Goal: Find specific page/section: Find specific page/section

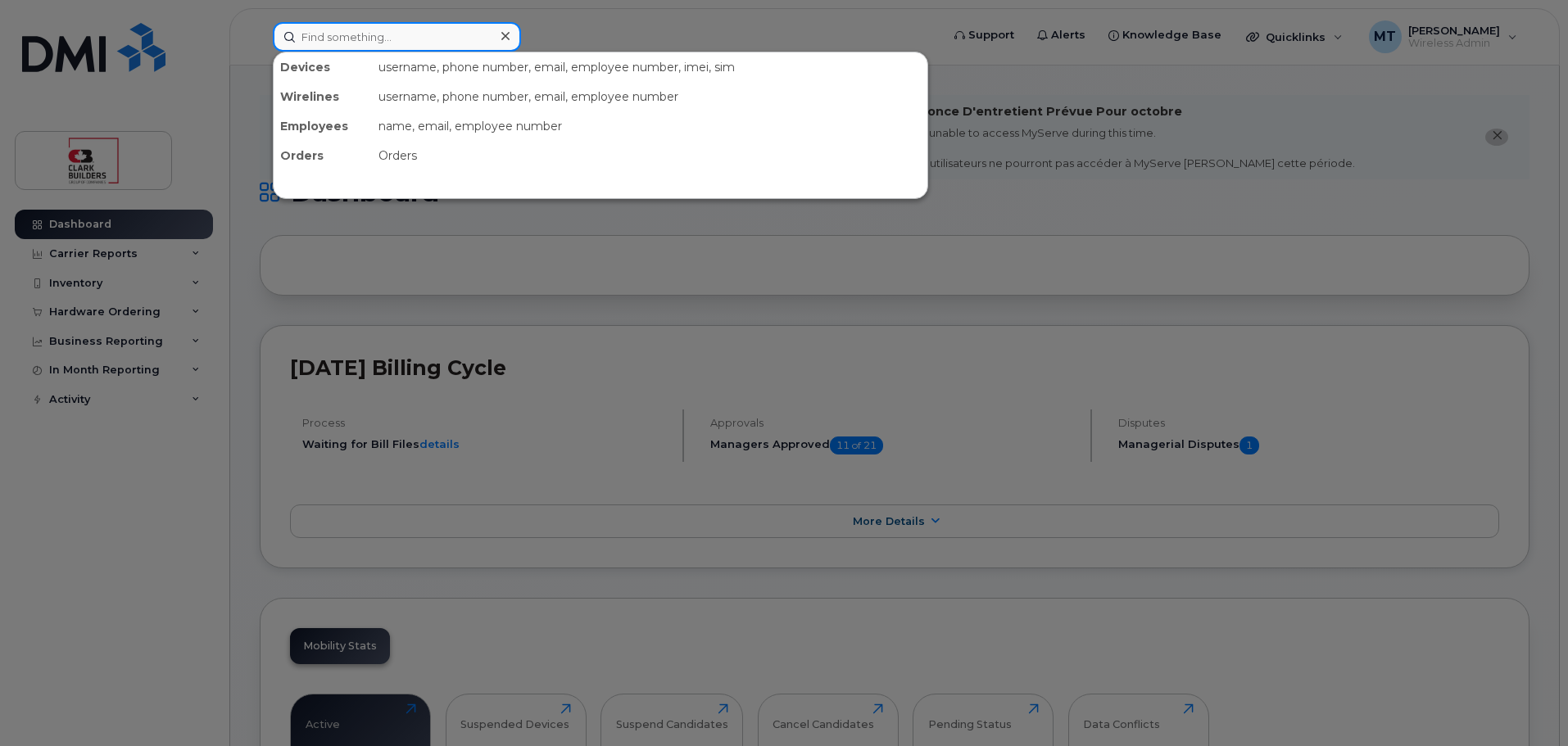
click at [435, 33] on input at bounding box center [396, 37] width 249 height 30
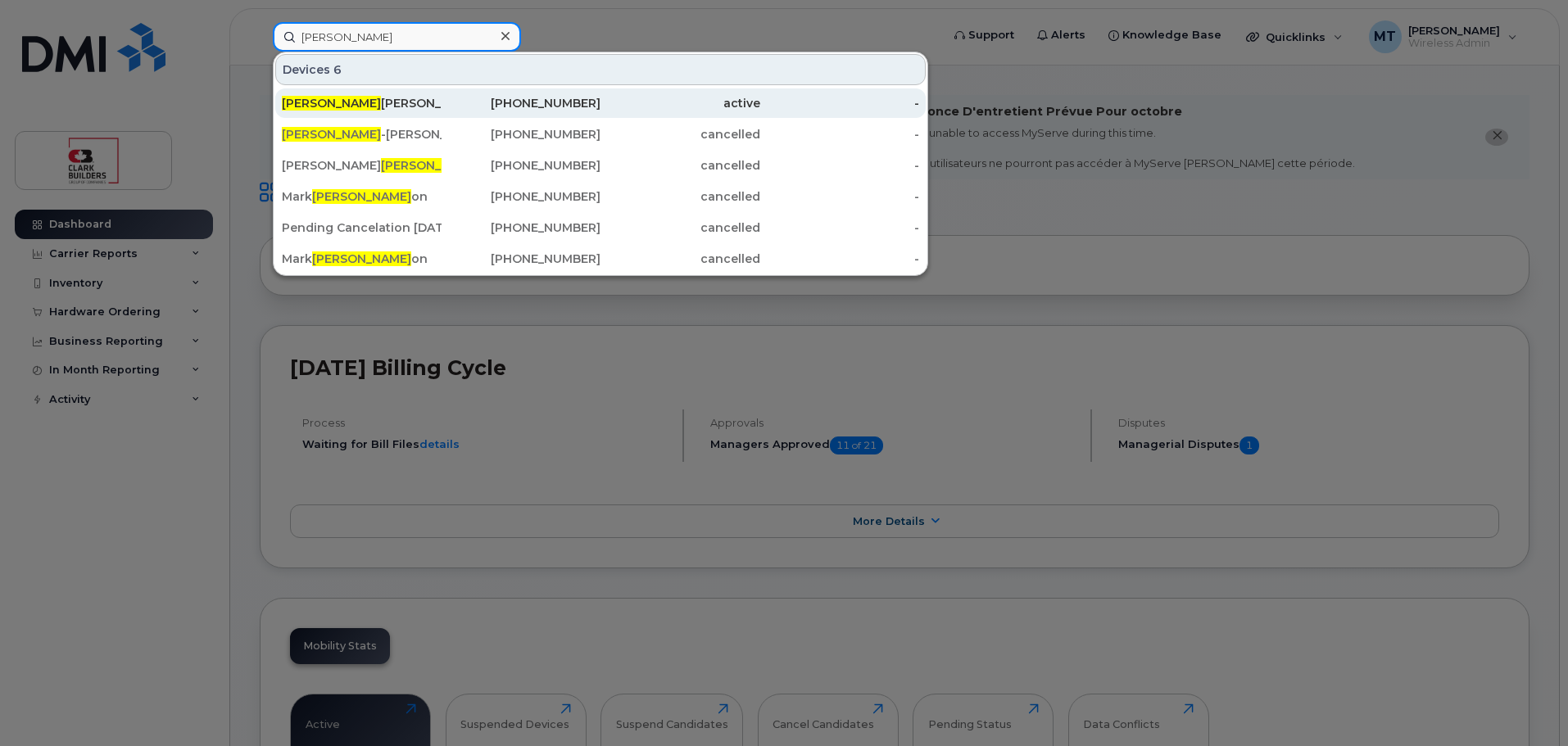
type input "lars"
click at [383, 106] on div "Lars Erik Larsen" at bounding box center [361, 103] width 159 height 17
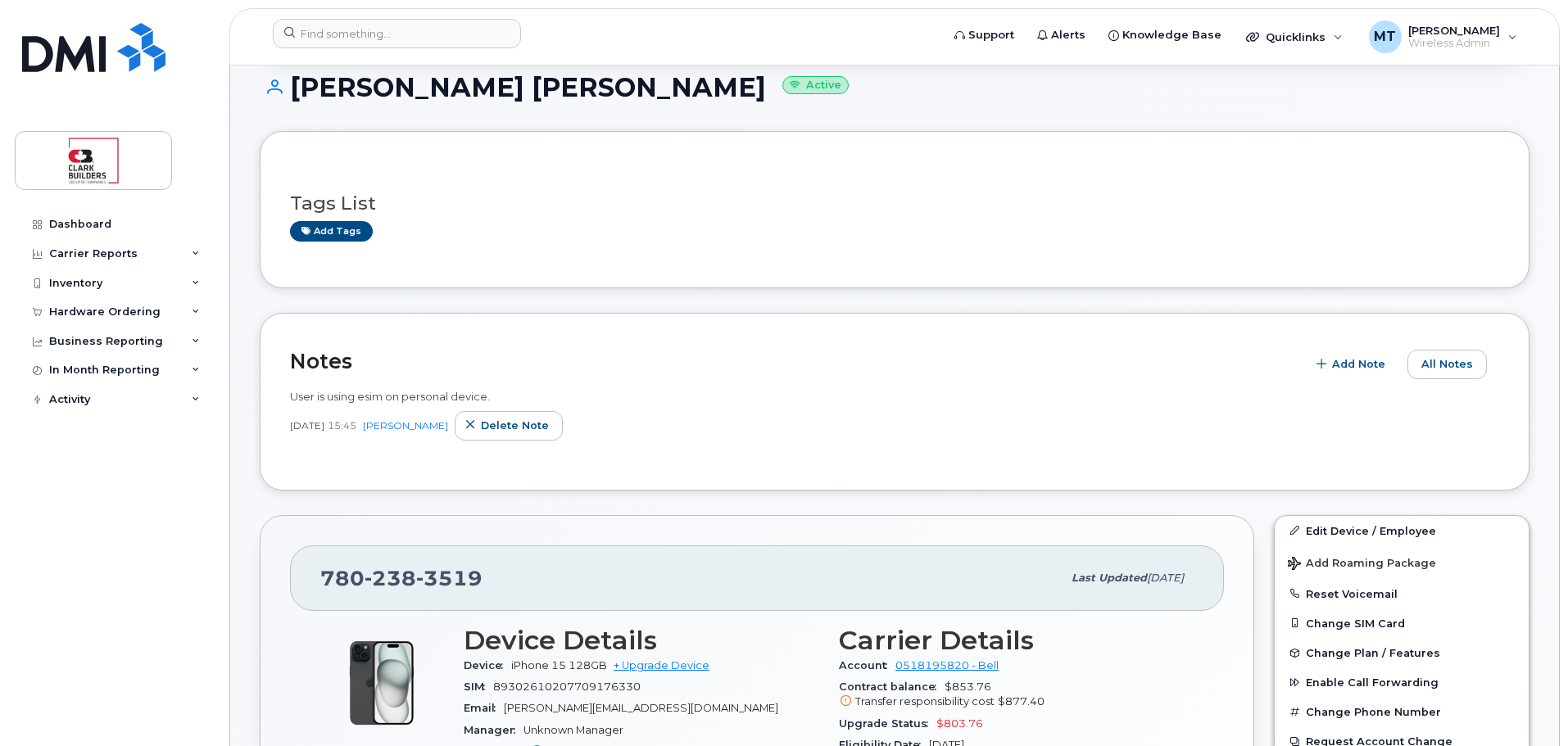
scroll to position [328, 0]
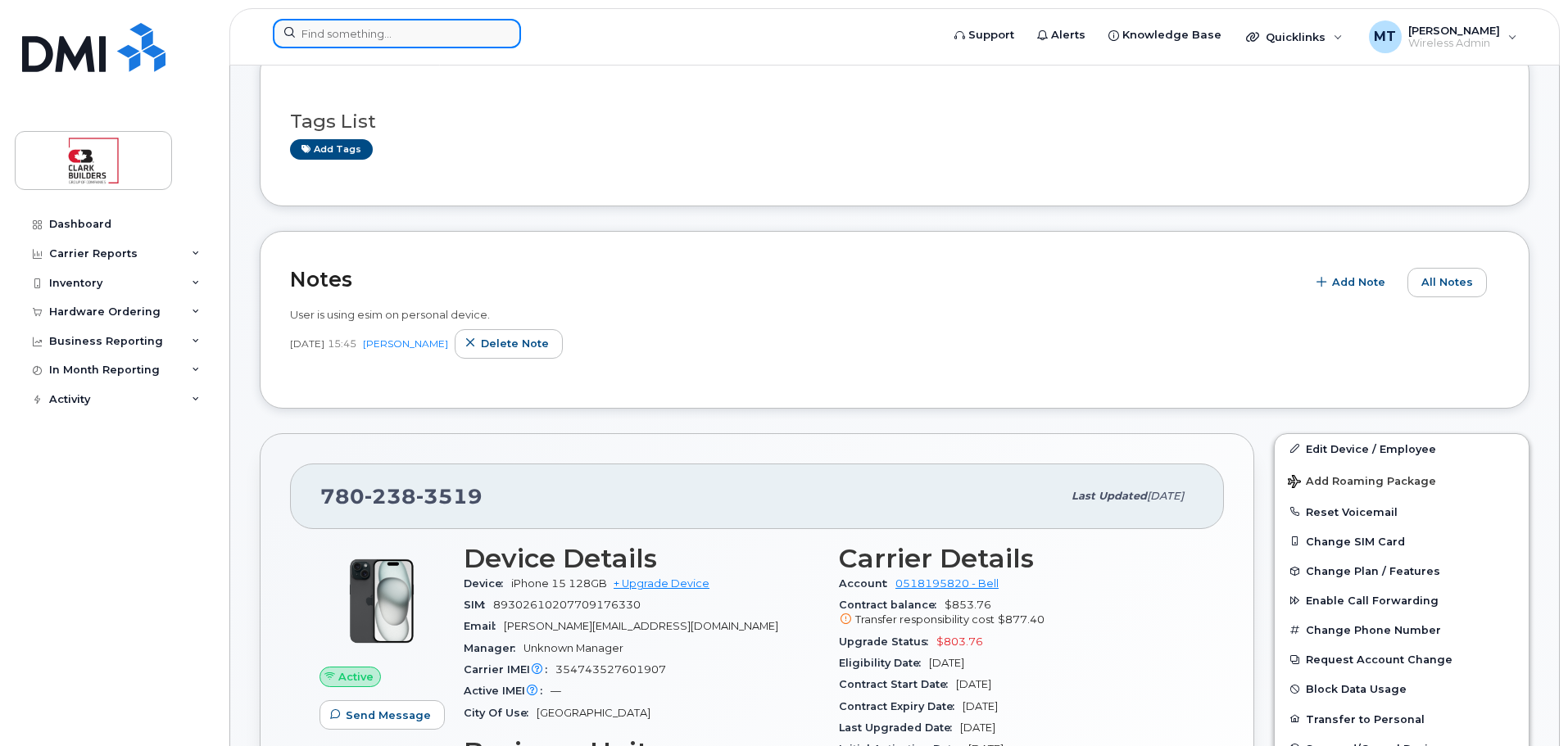
click at [397, 25] on input at bounding box center [396, 34] width 249 height 30
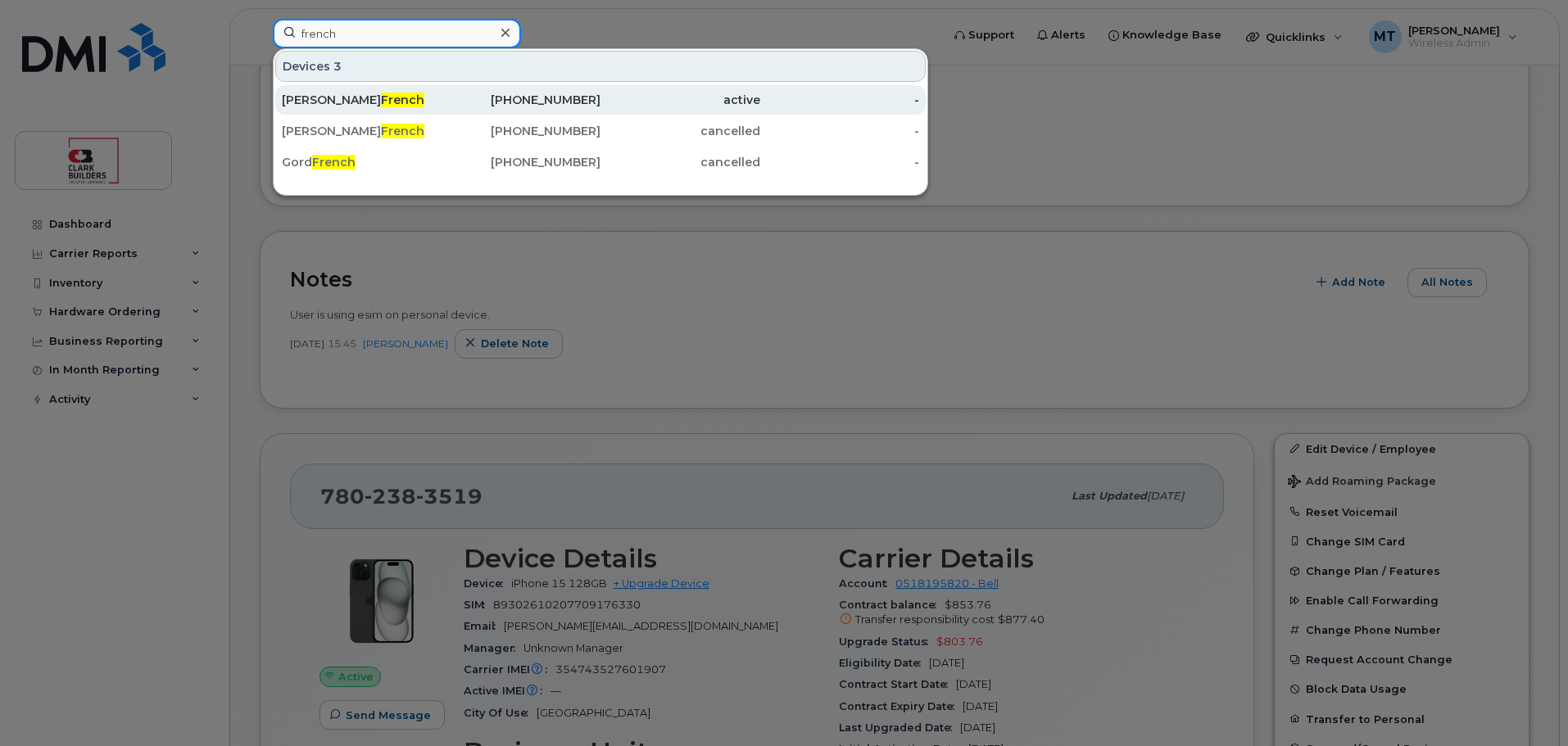
type input "french"
click at [387, 97] on div "Matthew French" at bounding box center [361, 100] width 159 height 17
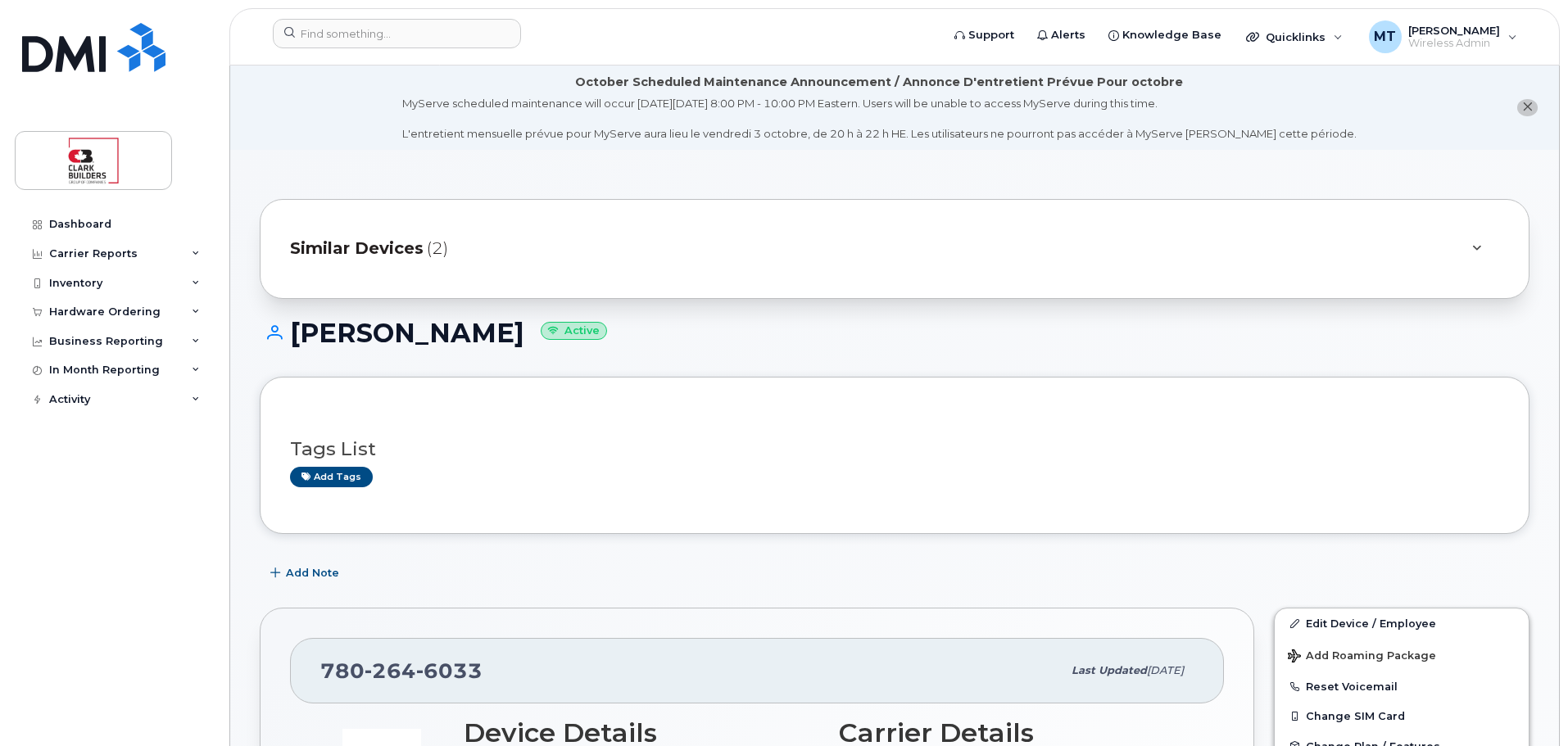
click at [1464, 251] on div at bounding box center [1476, 249] width 46 height 40
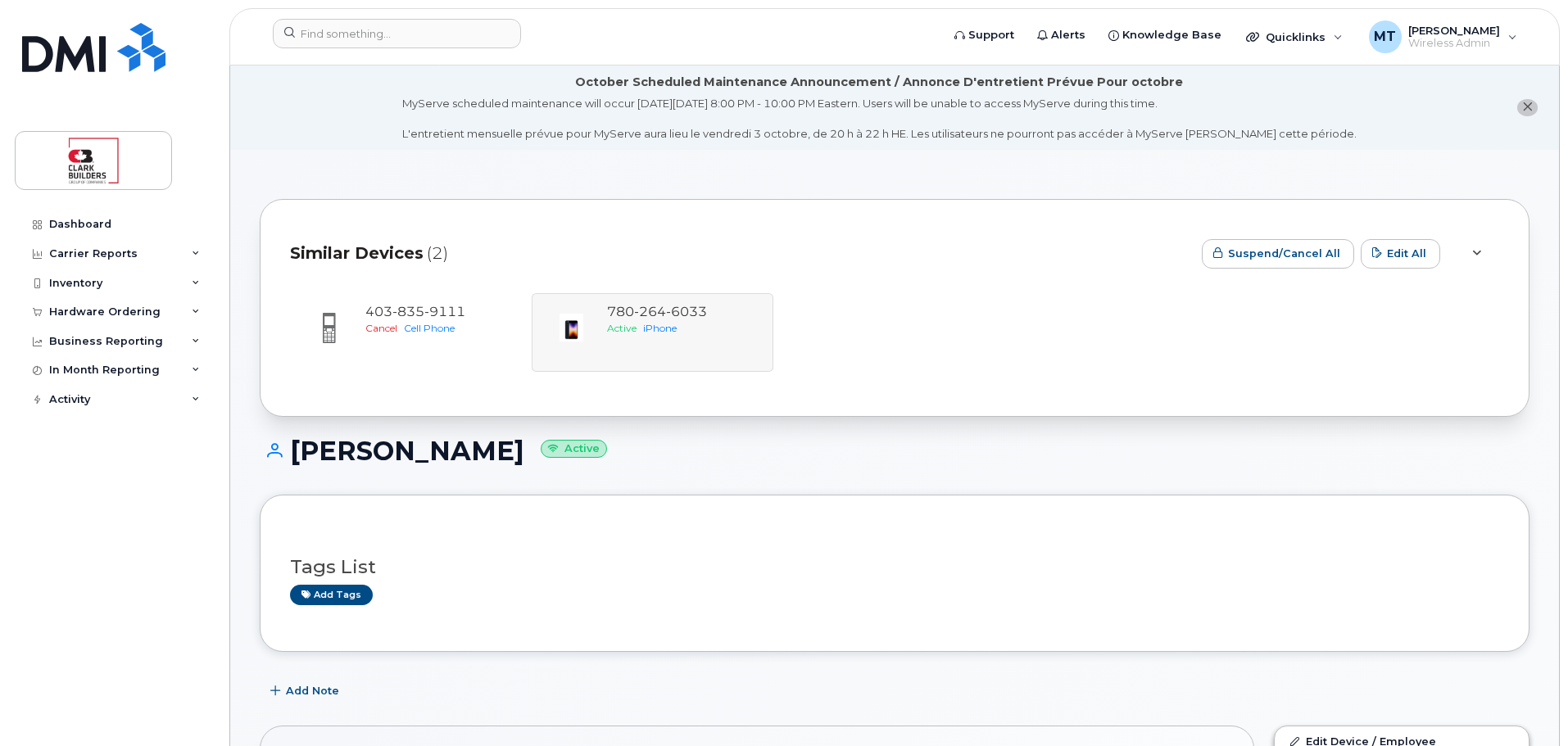
click at [662, 311] on div "[PHONE_NUMBER] Cancel Cell Phone [PHONE_NUMBER] Active iPhone" at bounding box center [894, 332] width 1210 height 78
click at [1483, 245] on div at bounding box center [1476, 254] width 20 height 20
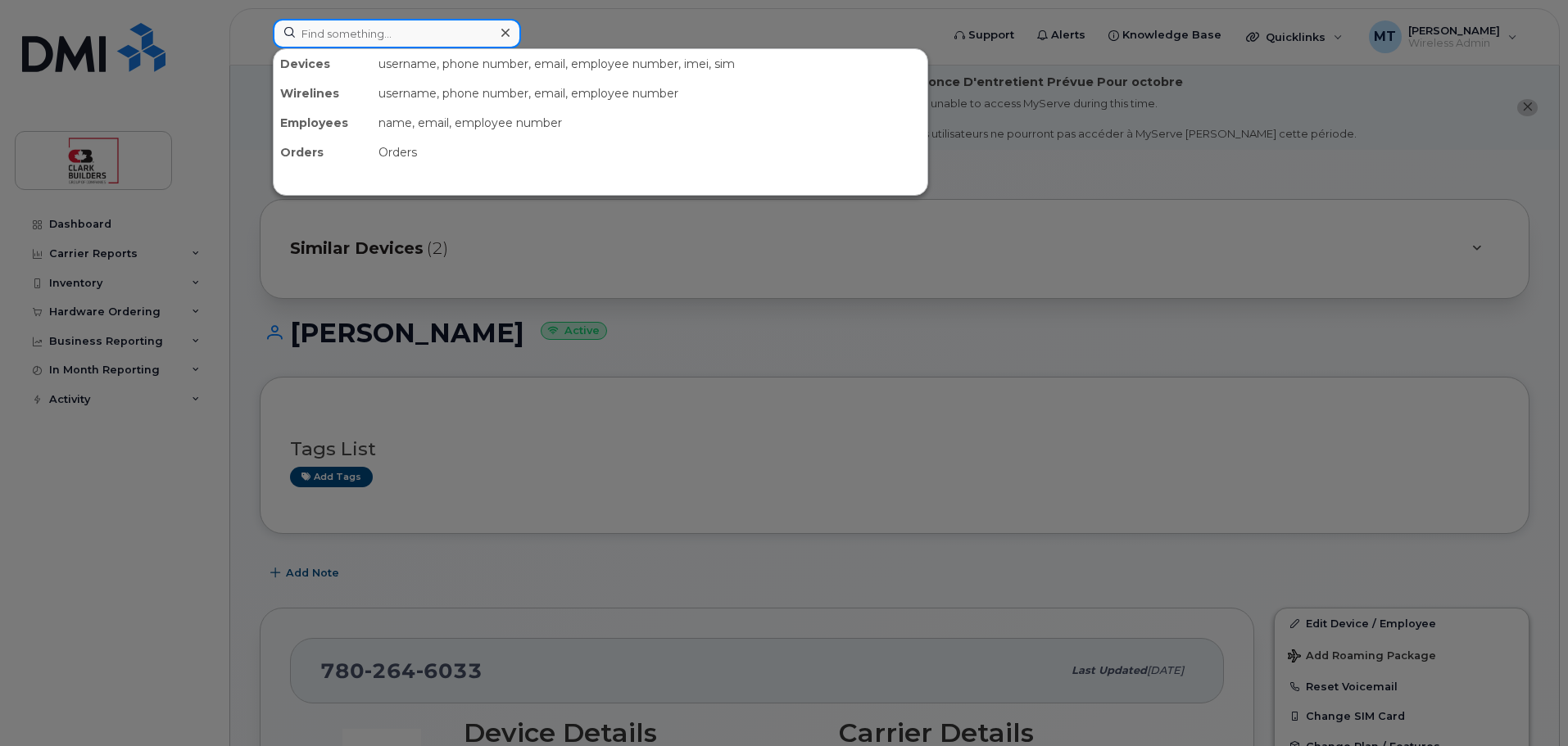
click at [395, 44] on input at bounding box center [396, 34] width 249 height 30
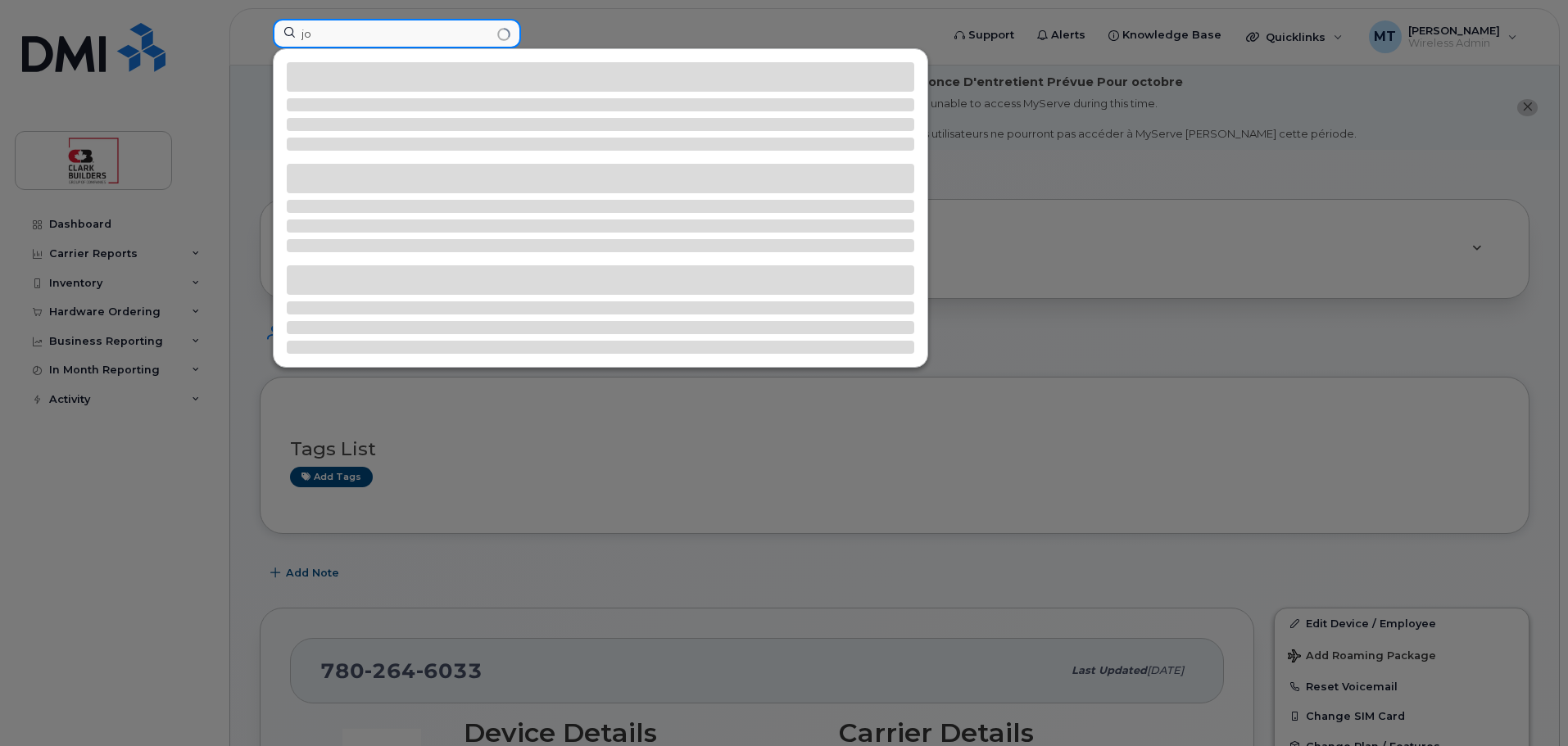
type input "j"
type input "w"
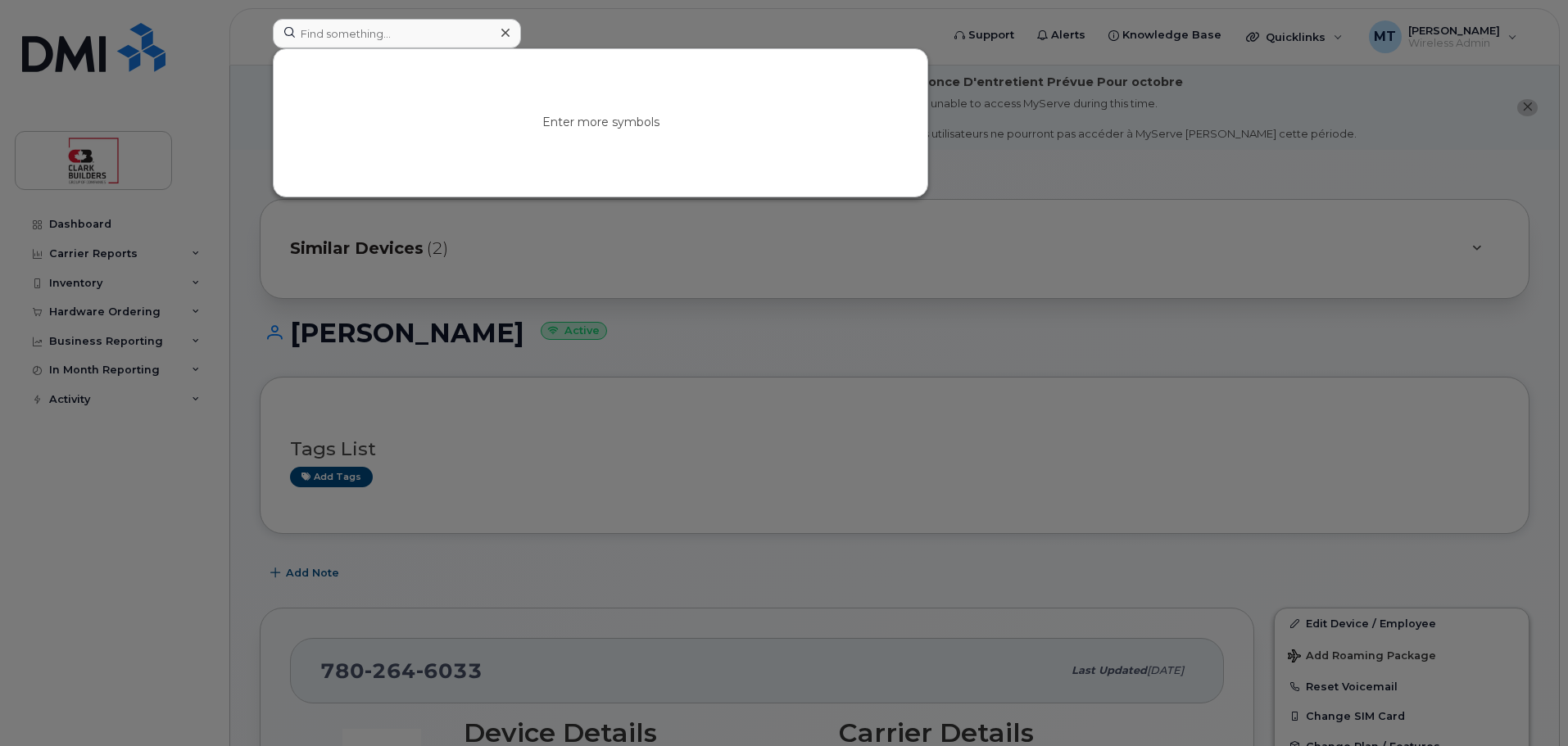
click at [251, 124] on div at bounding box center [784, 373] width 1568 height 746
